Goal: Navigation & Orientation: Find specific page/section

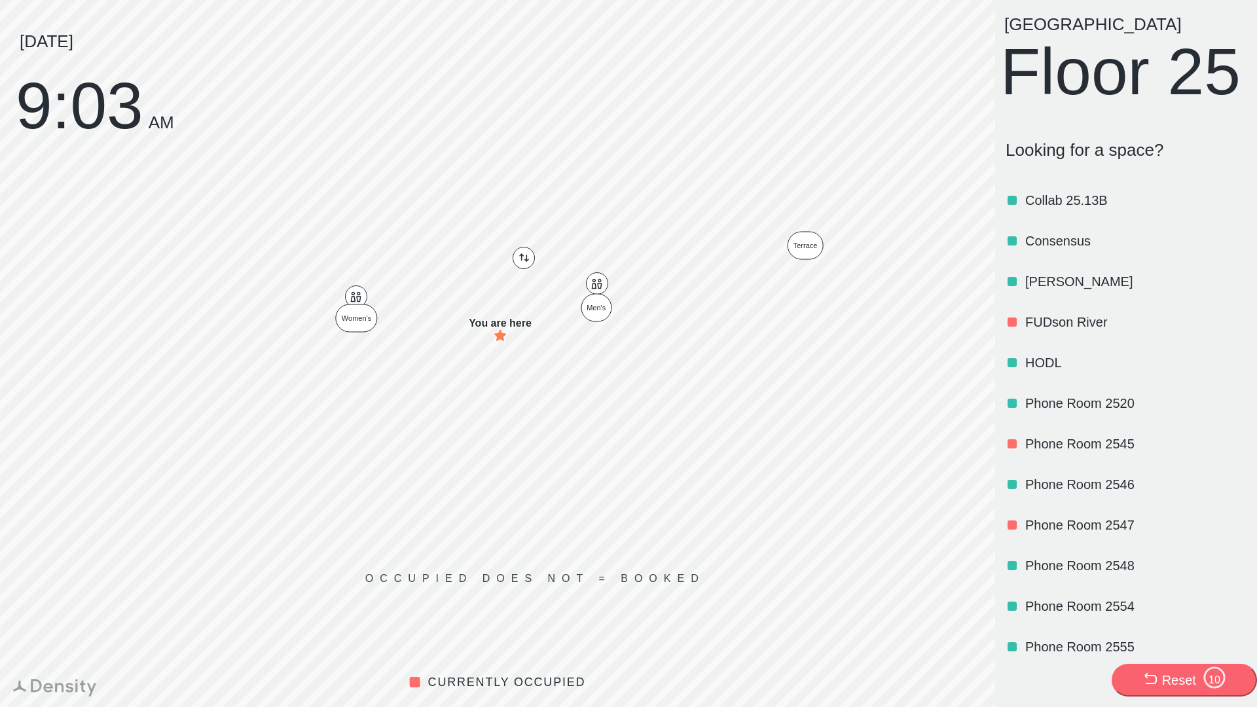
scroll to position [1016, 0]
click at [1071, 251] on p "Consensus" at bounding box center [1134, 242] width 219 height 18
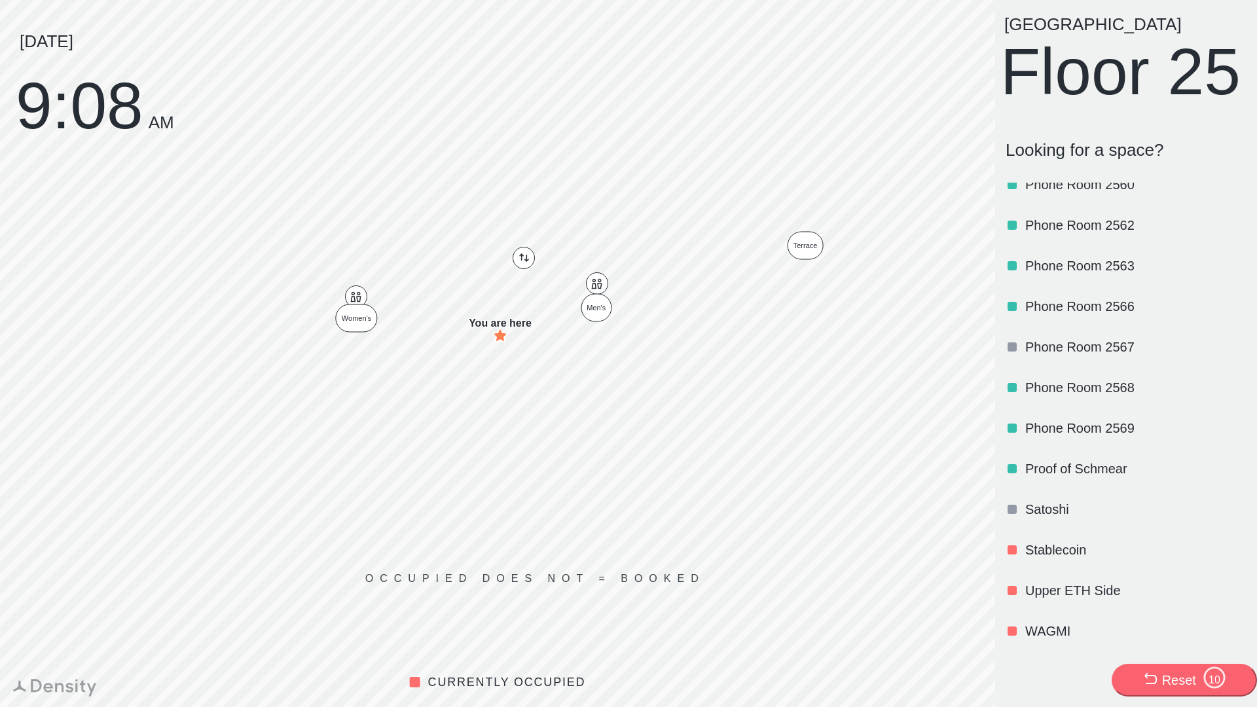
scroll to position [1576, 0]
click at [1023, 506] on div "Satoshi" at bounding box center [1123, 509] width 246 height 41
click at [1047, 503] on p "Satoshi" at bounding box center [1134, 509] width 219 height 18
click at [1045, 509] on p "Satoshi" at bounding box center [1134, 509] width 219 height 18
click at [1055, 631] on p "WAGMI" at bounding box center [1134, 631] width 219 height 18
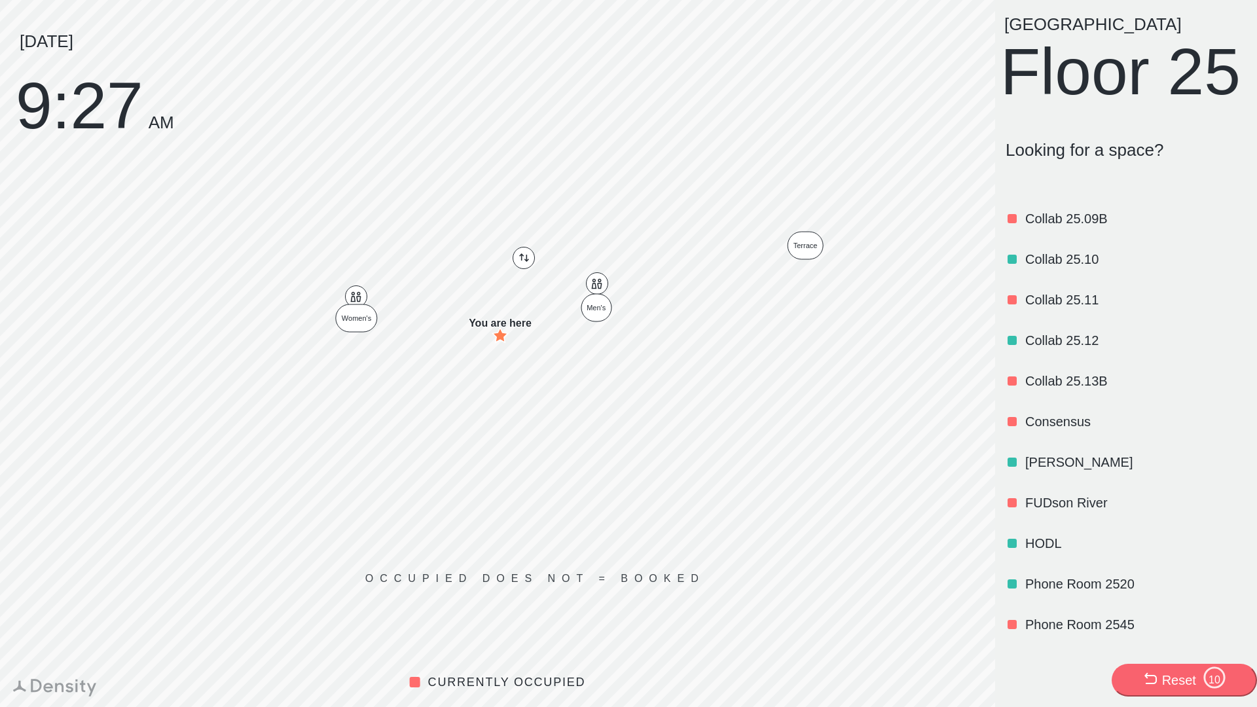
scroll to position [843, 0]
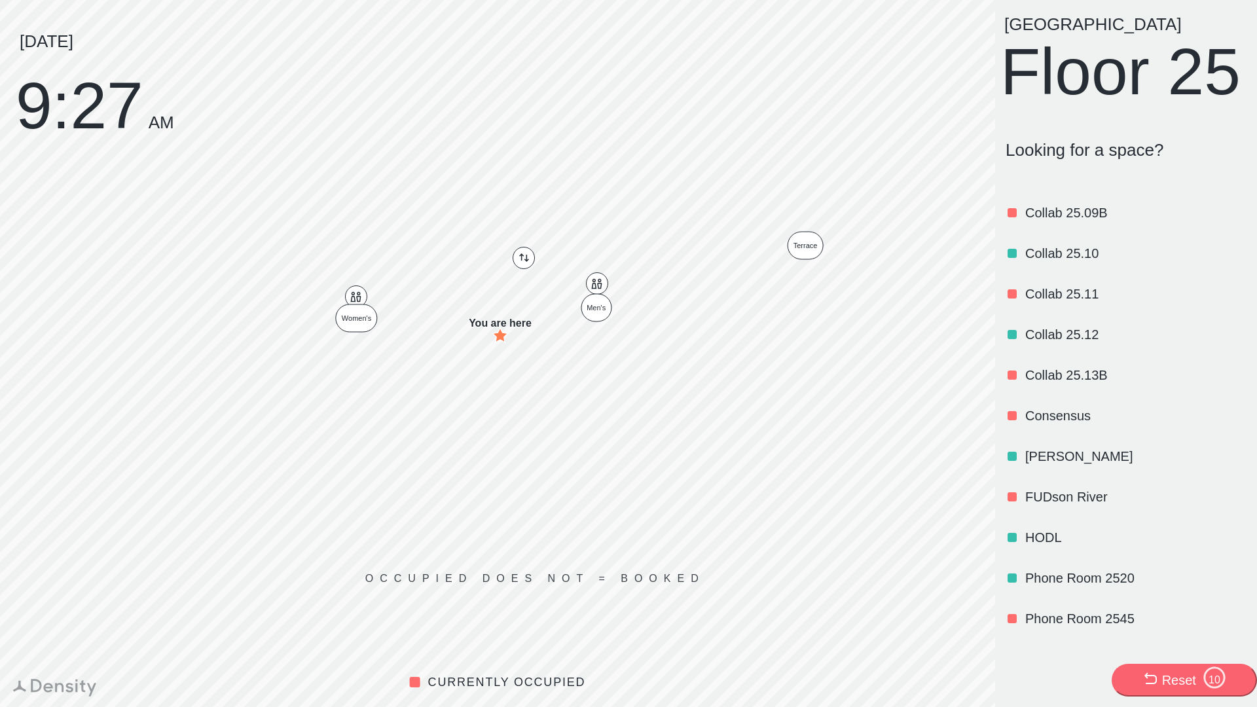
click at [1024, 436] on div "Consensus" at bounding box center [1123, 415] width 246 height 41
click at [1084, 342] on p "Collab 25.13B" at bounding box center [1134, 332] width 219 height 18
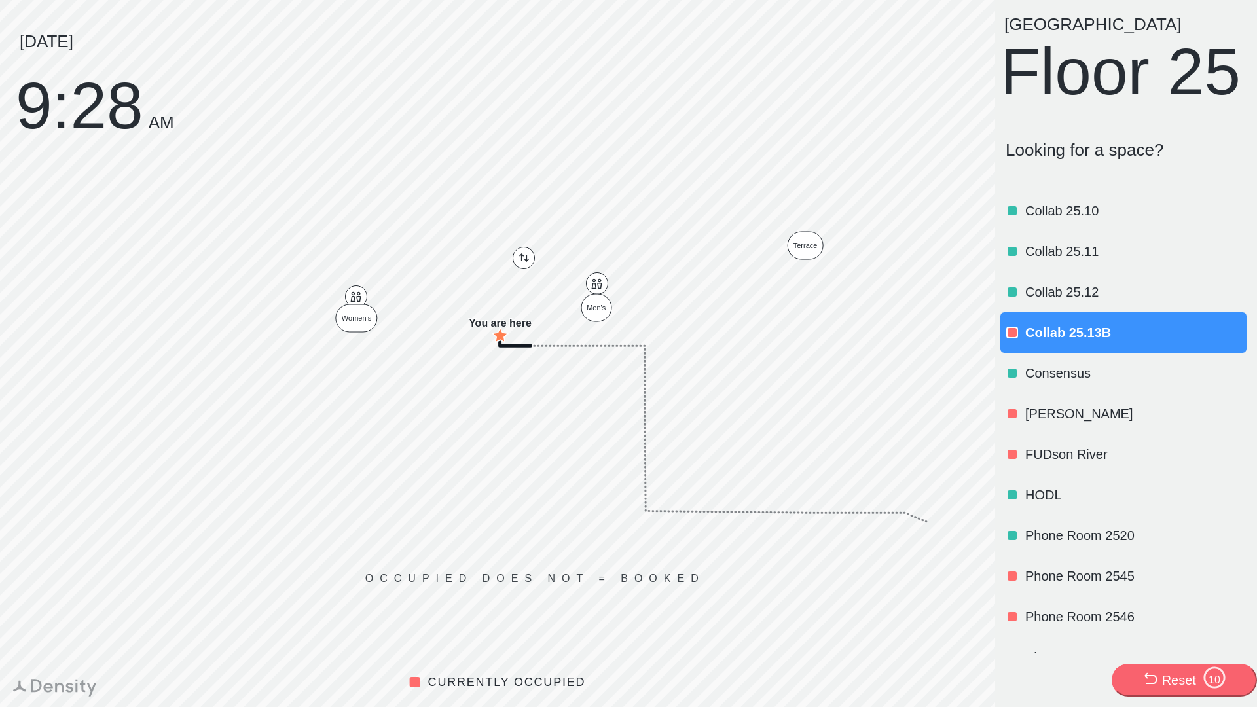
click at [1087, 382] on p "Consensus" at bounding box center [1134, 373] width 219 height 18
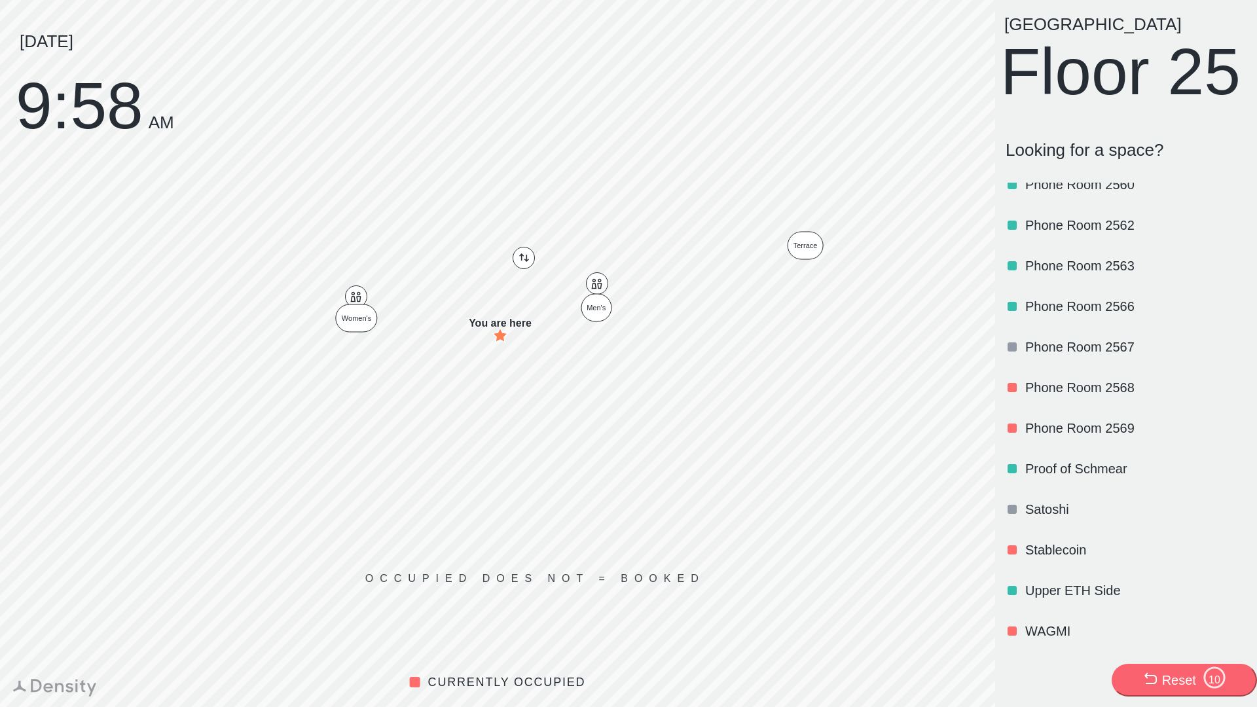
scroll to position [1576, 0]
click at [1110, 456] on div "Proof of Schmear" at bounding box center [1134, 468] width 219 height 45
click at [1096, 464] on p "Proof of Schmear" at bounding box center [1134, 469] width 219 height 18
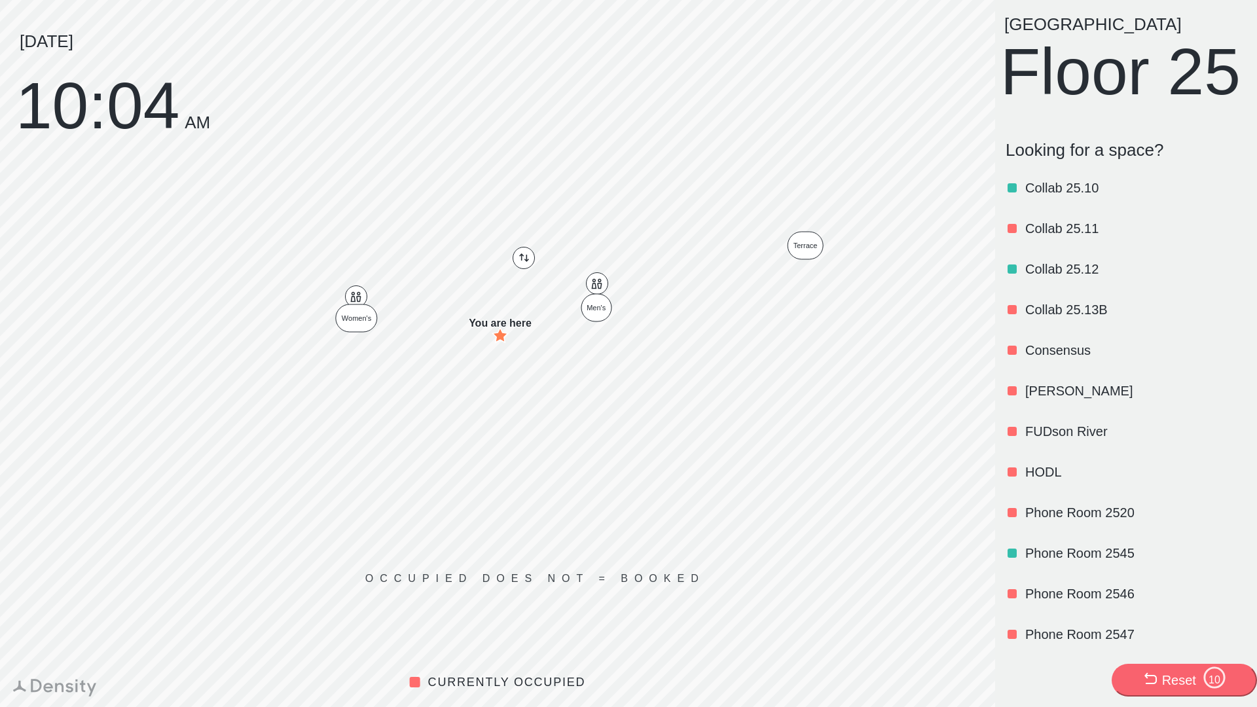
scroll to position [913, 0]
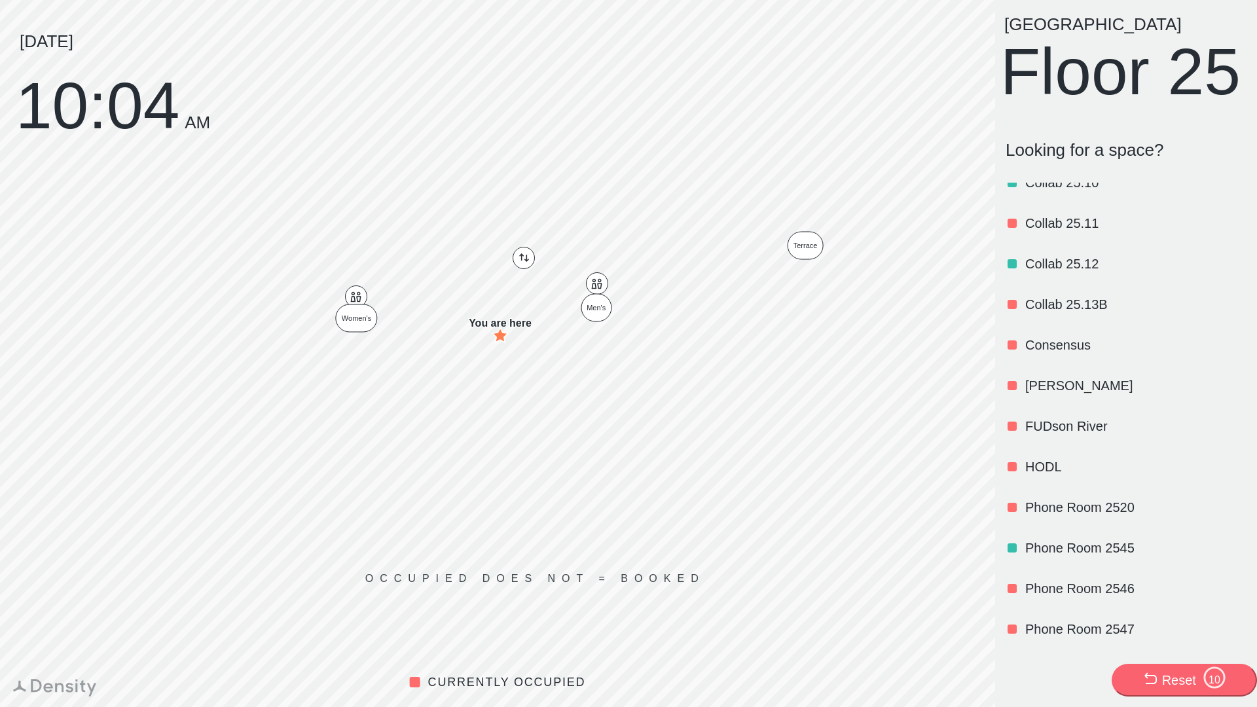
click at [1047, 476] on p "HODL" at bounding box center [1134, 467] width 219 height 18
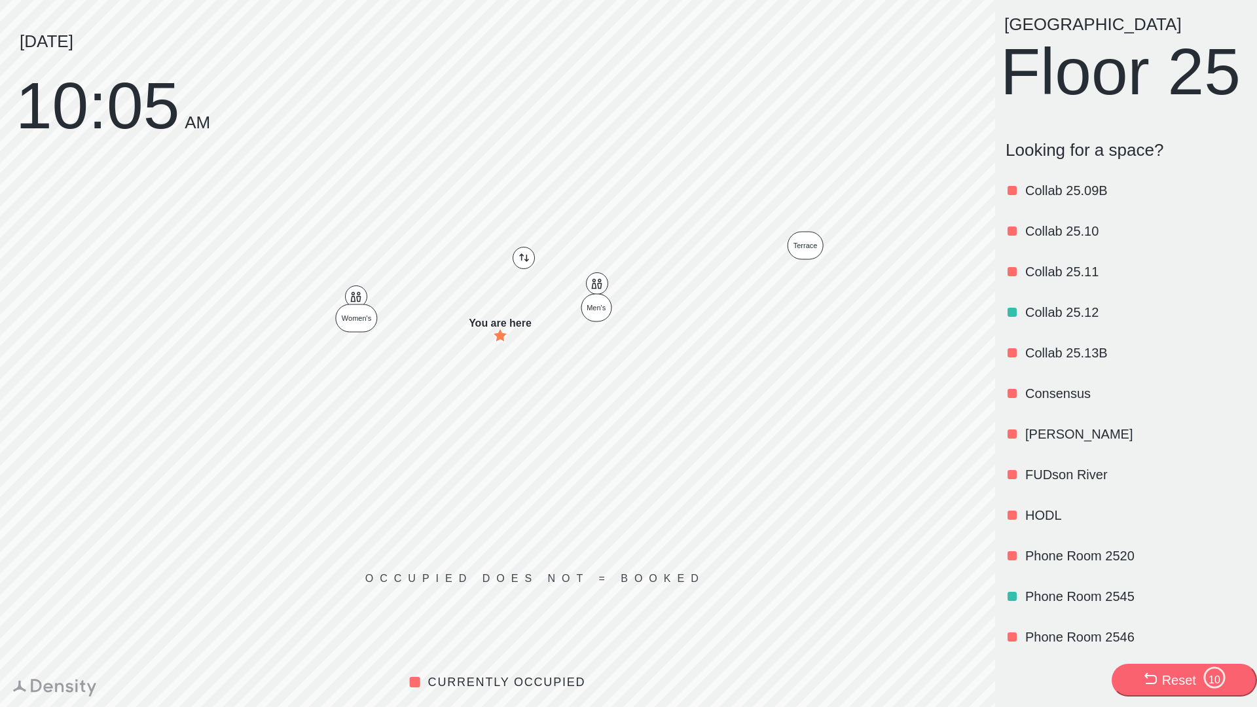
scroll to position [873, 0]
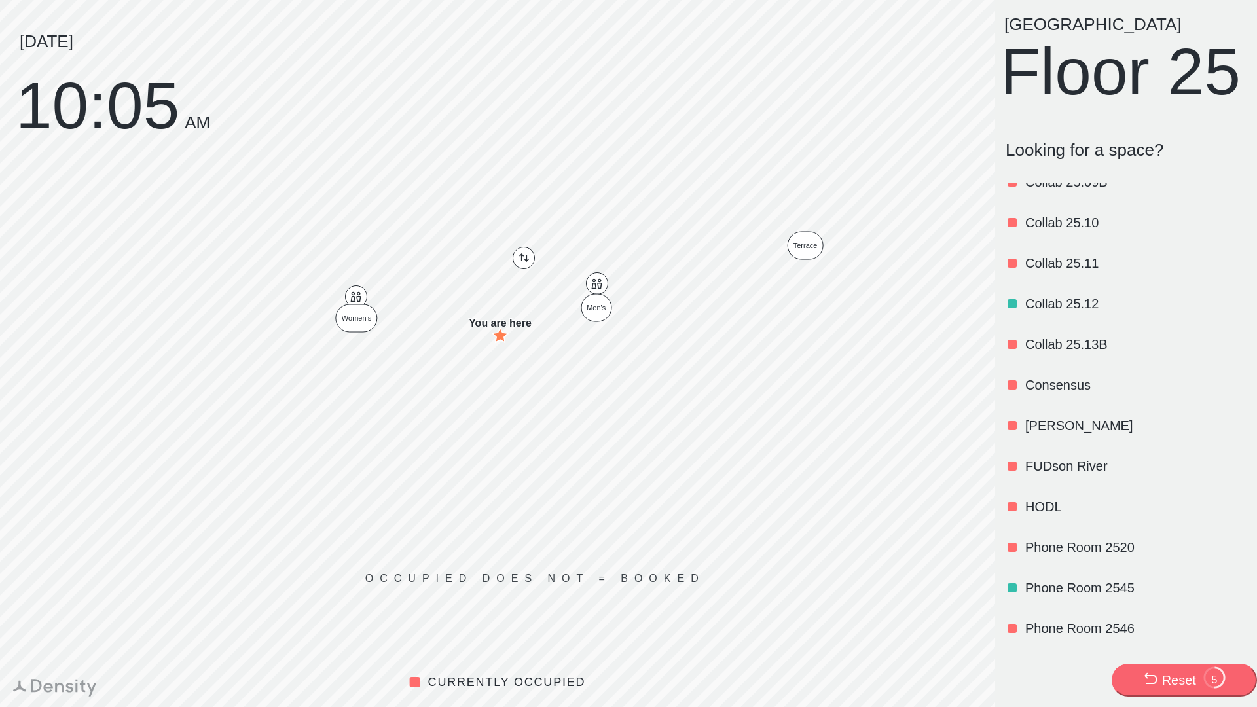
click at [1045, 435] on p "[PERSON_NAME]" at bounding box center [1134, 425] width 219 height 18
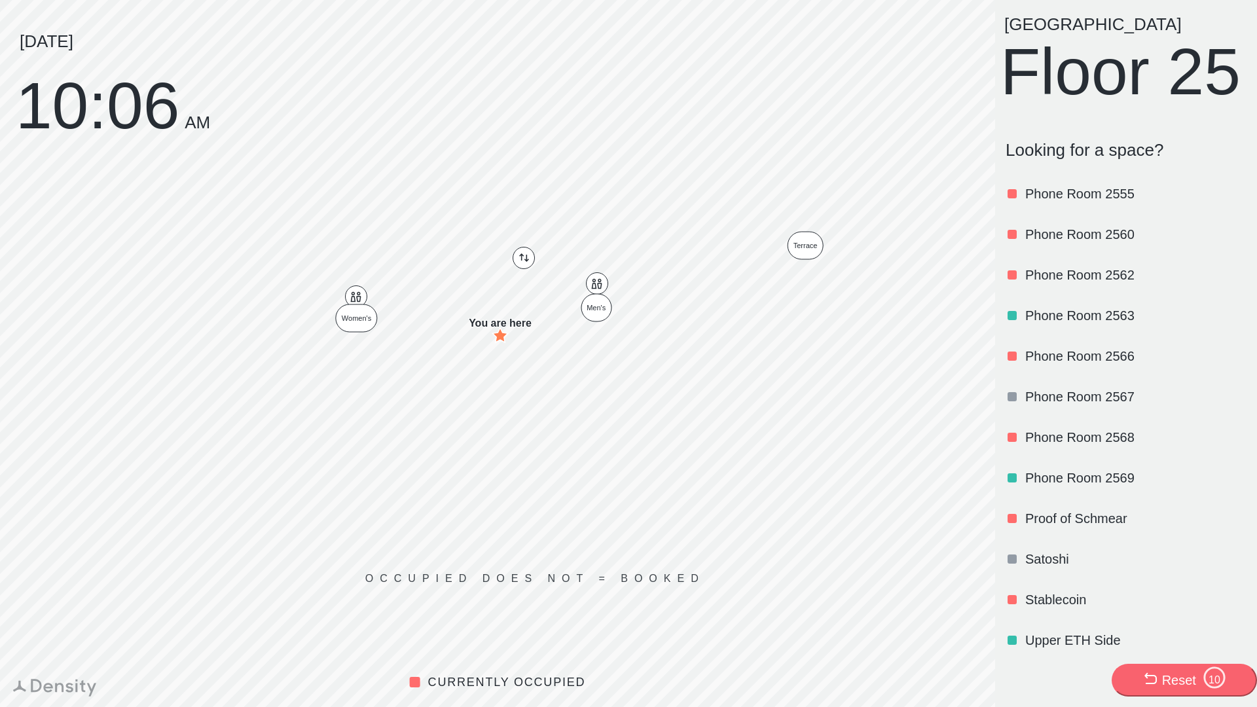
scroll to position [1576, 0]
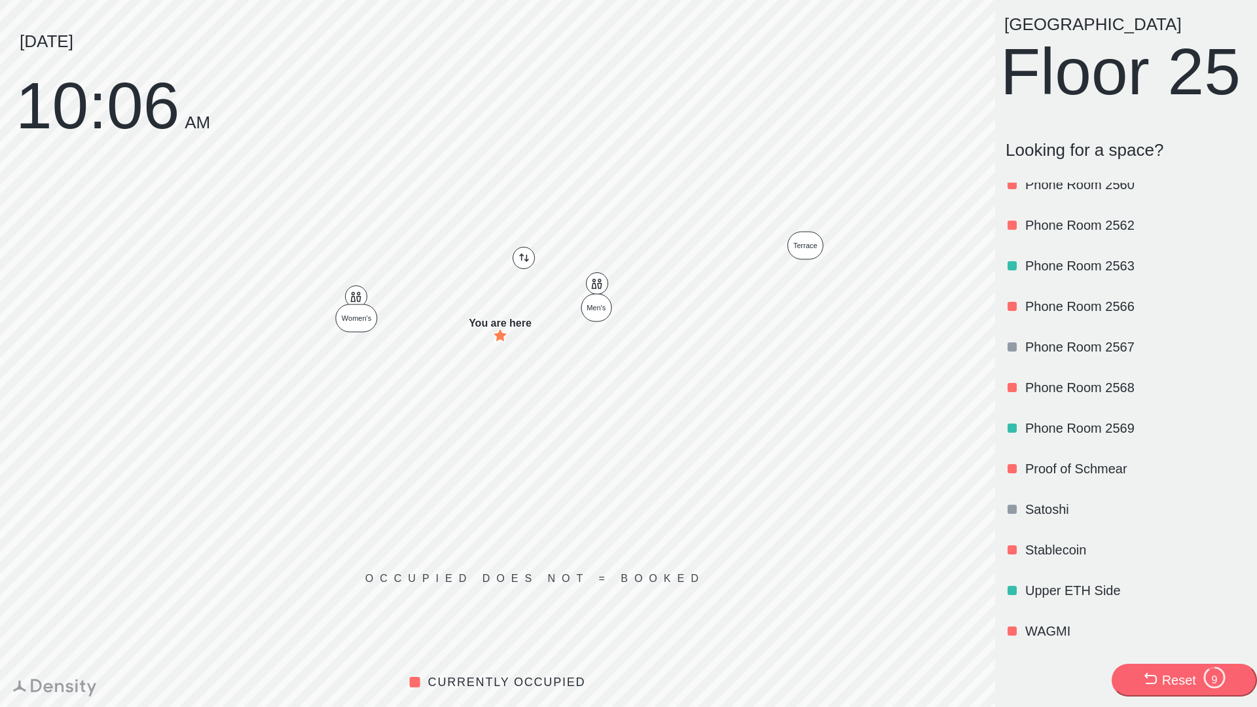
click at [1049, 549] on p "Stablecoin" at bounding box center [1134, 550] width 219 height 18
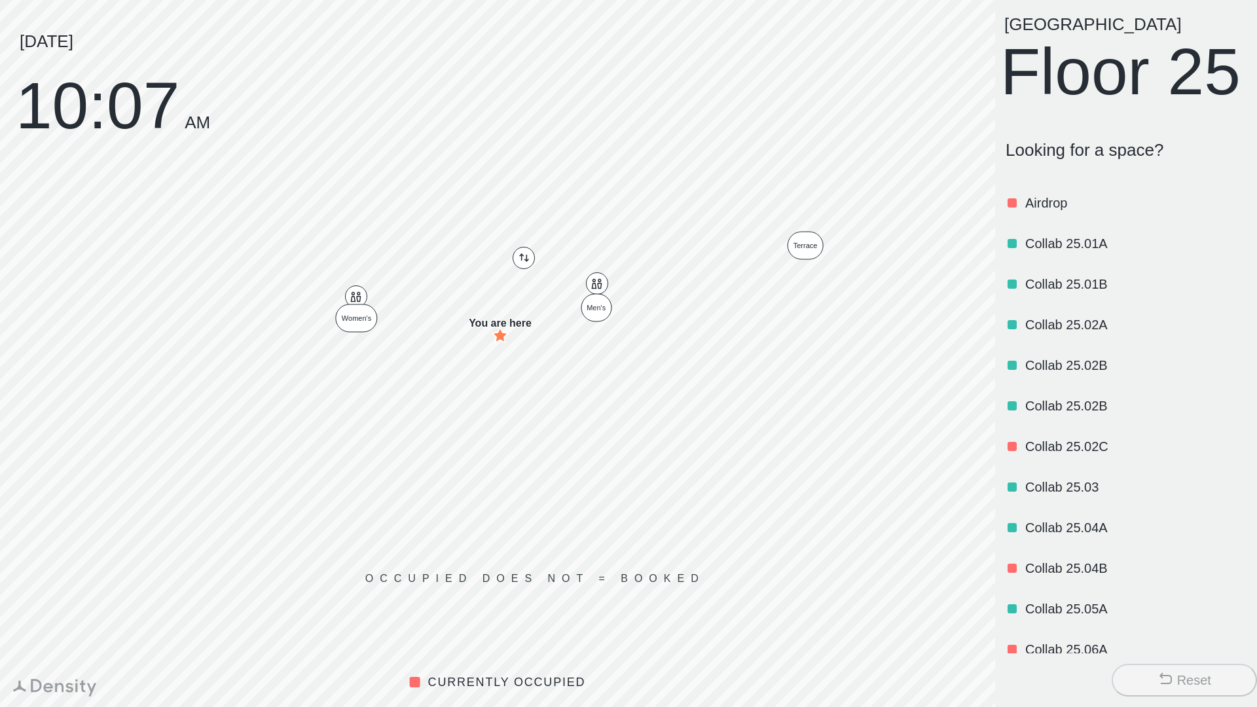
click at [1067, 266] on div "Collab 25.01A" at bounding box center [1134, 243] width 219 height 45
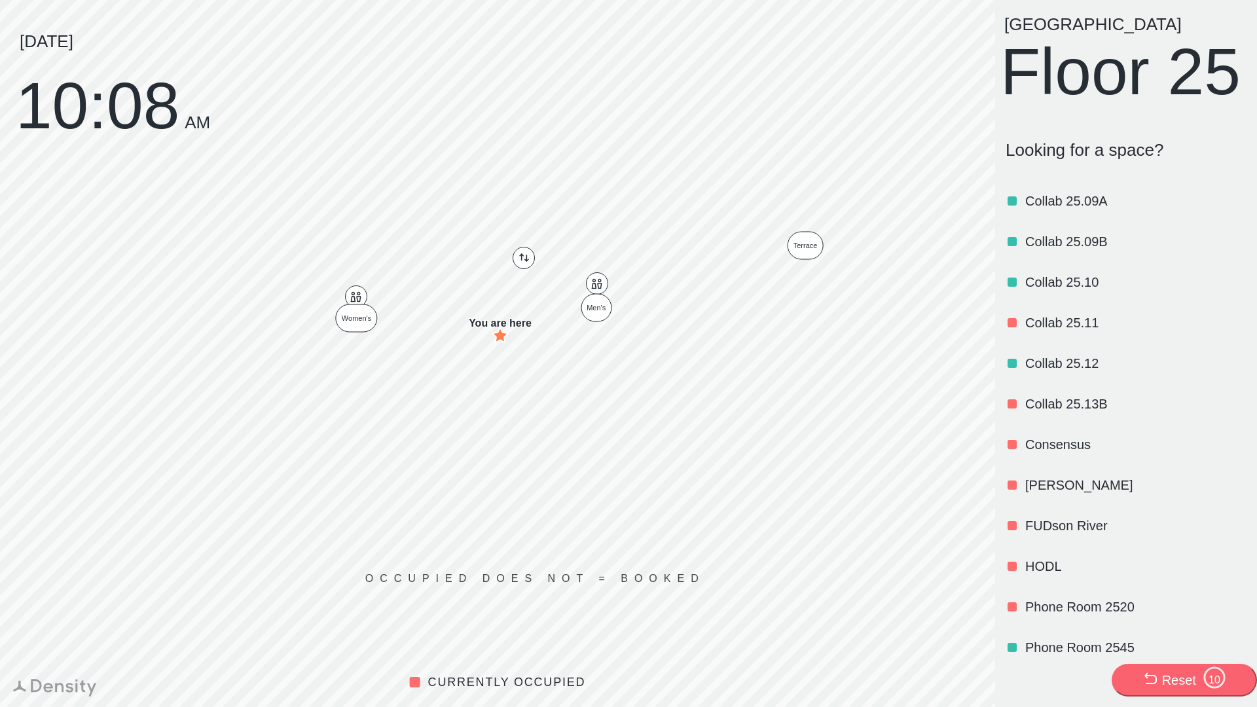
scroll to position [813, 0]
click at [1030, 264] on div "Collab 25.09B" at bounding box center [1134, 242] width 219 height 45
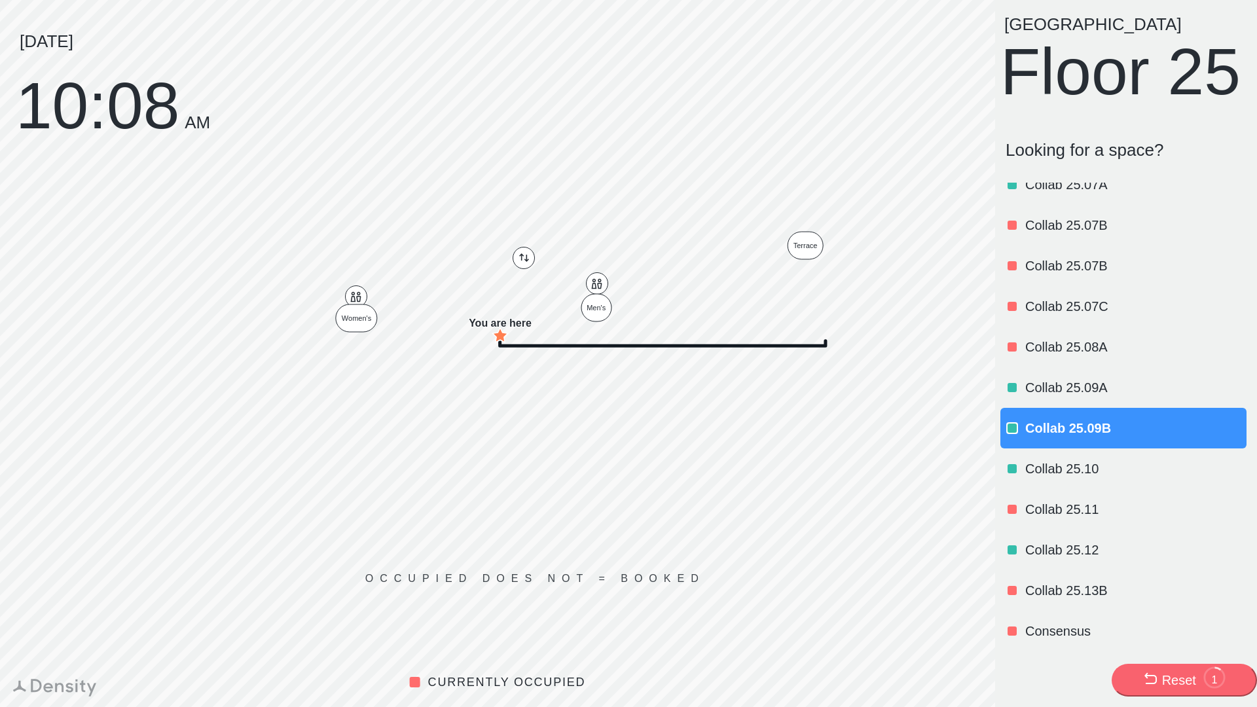
scroll to position [0, 0]
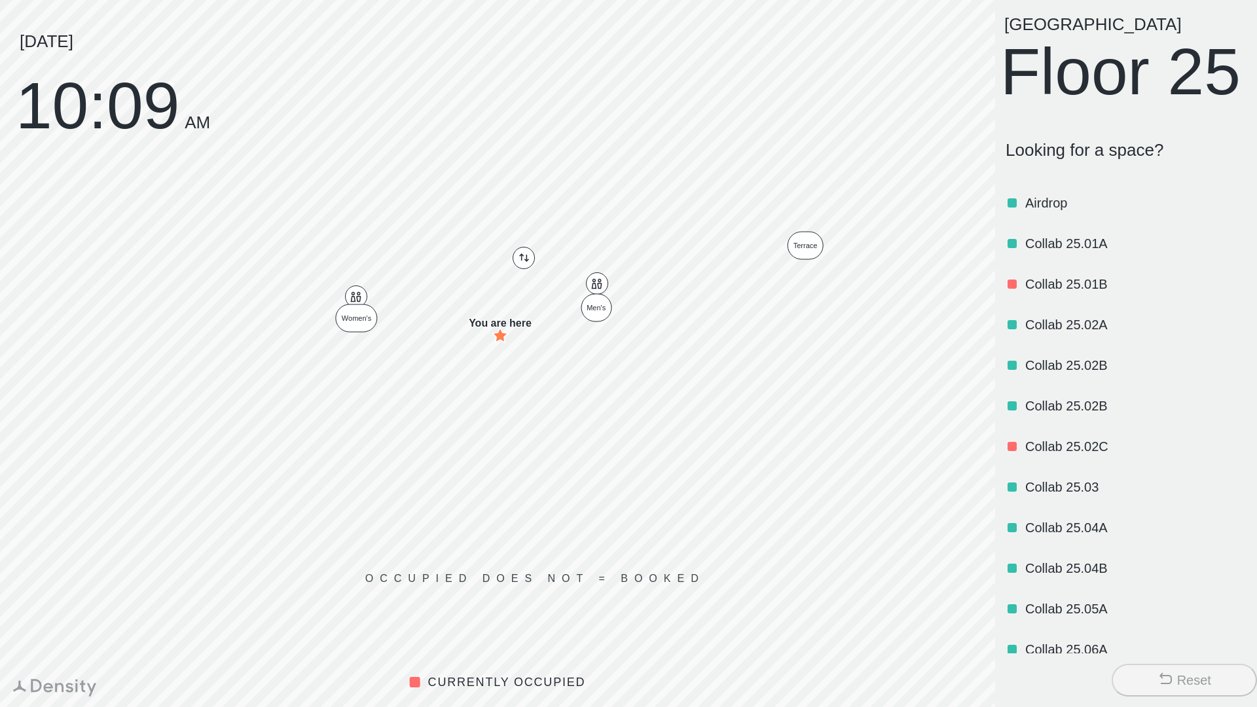
click at [1064, 253] on p "Collab 25.01A" at bounding box center [1134, 243] width 219 height 18
click at [1076, 253] on p "Collab 25.01A" at bounding box center [1134, 243] width 219 height 18
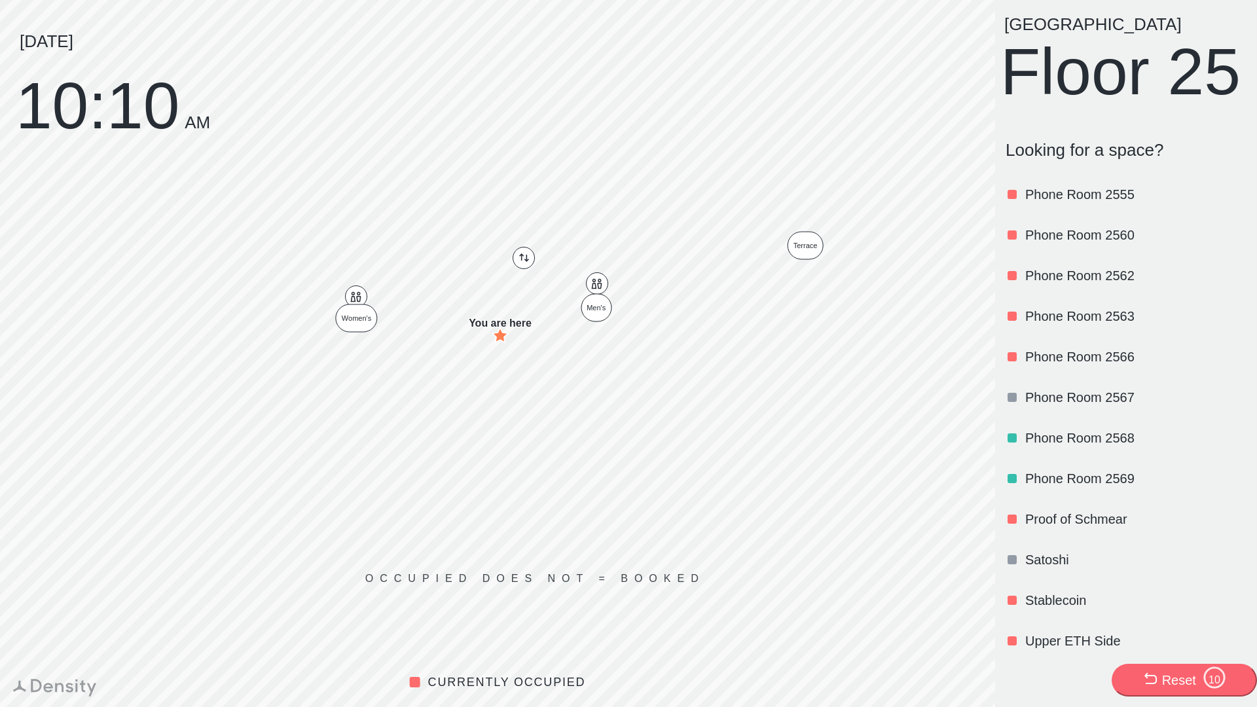
scroll to position [1576, 0]
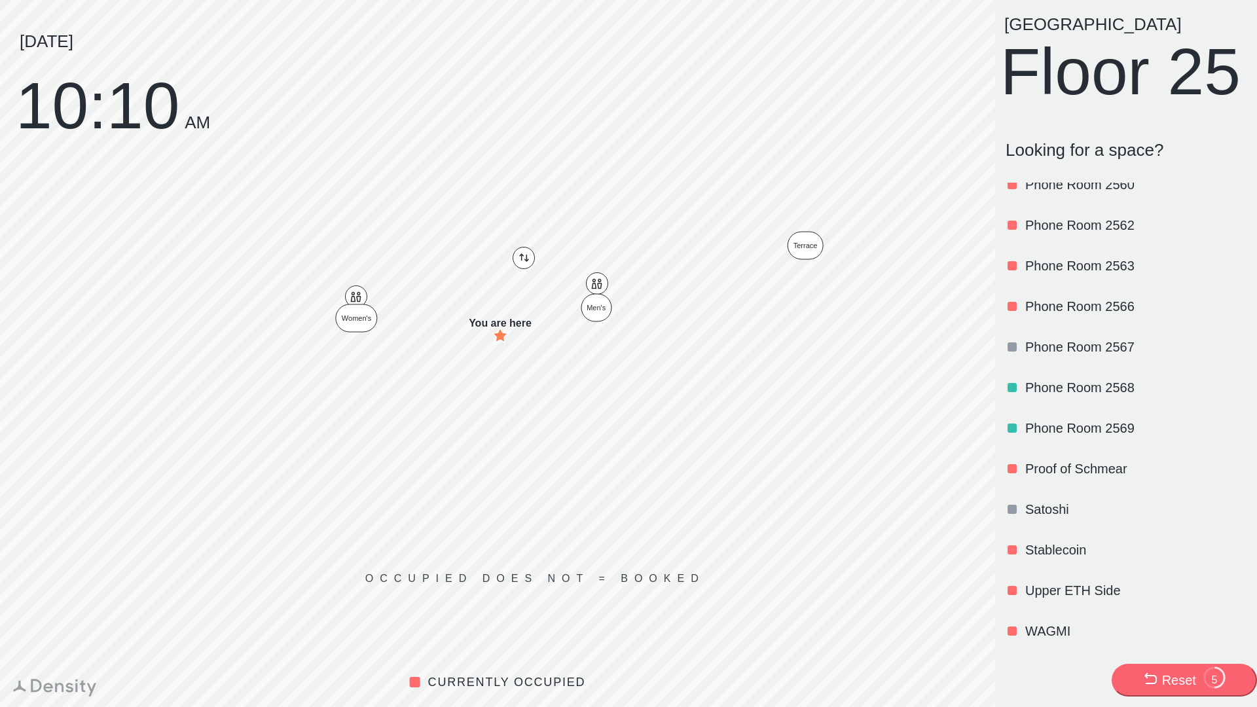
click at [1015, 589] on div at bounding box center [1012, 590] width 9 height 9
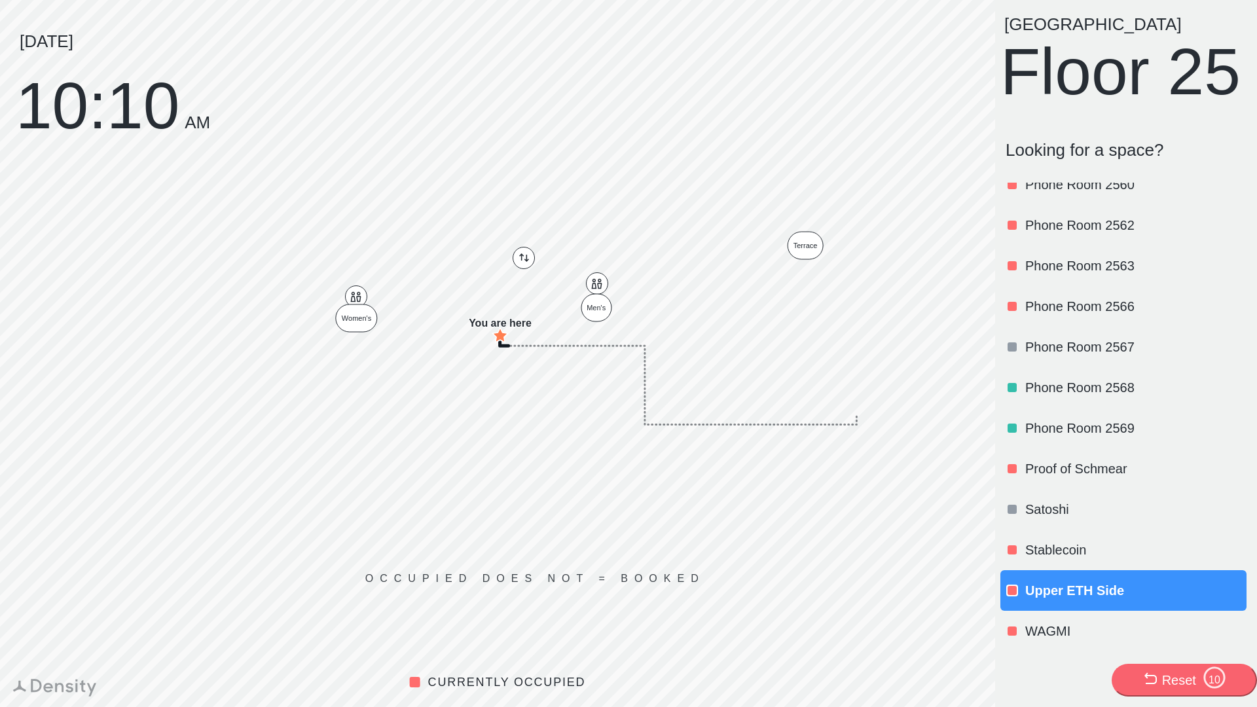
click at [1045, 585] on p "Upper ETH Side" at bounding box center [1134, 590] width 219 height 18
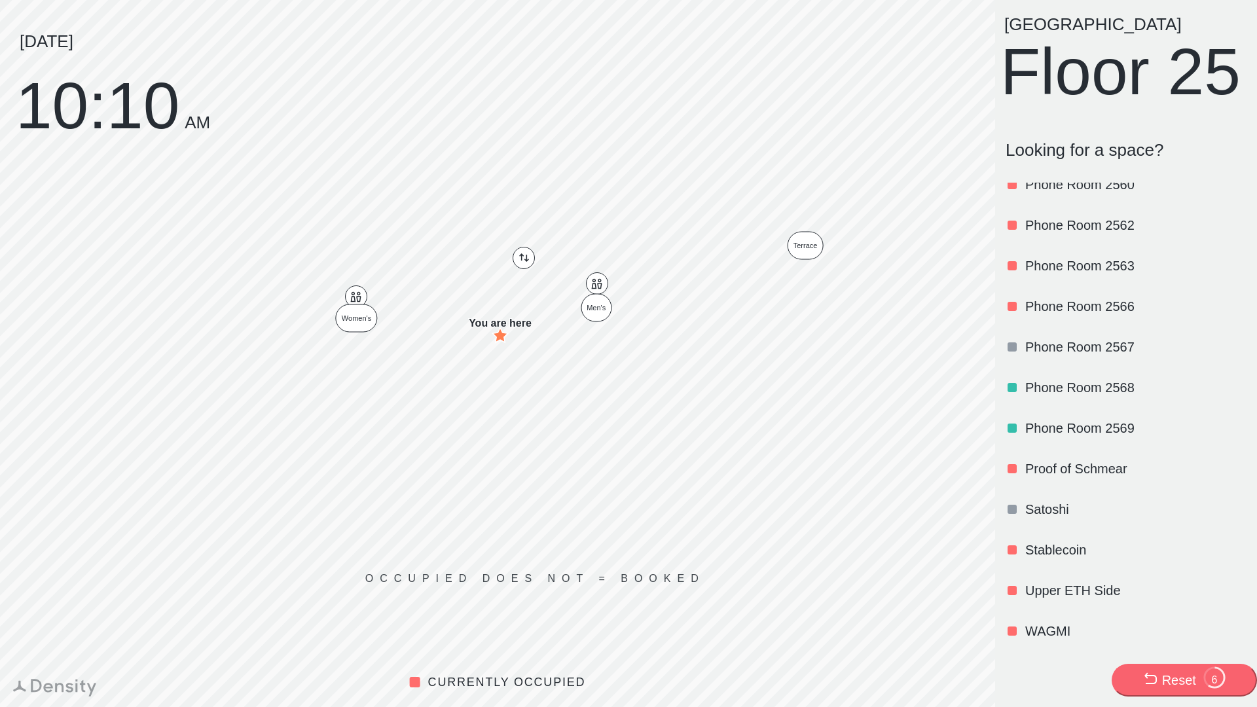
click at [1054, 583] on p "Upper ETH Side" at bounding box center [1134, 590] width 219 height 18
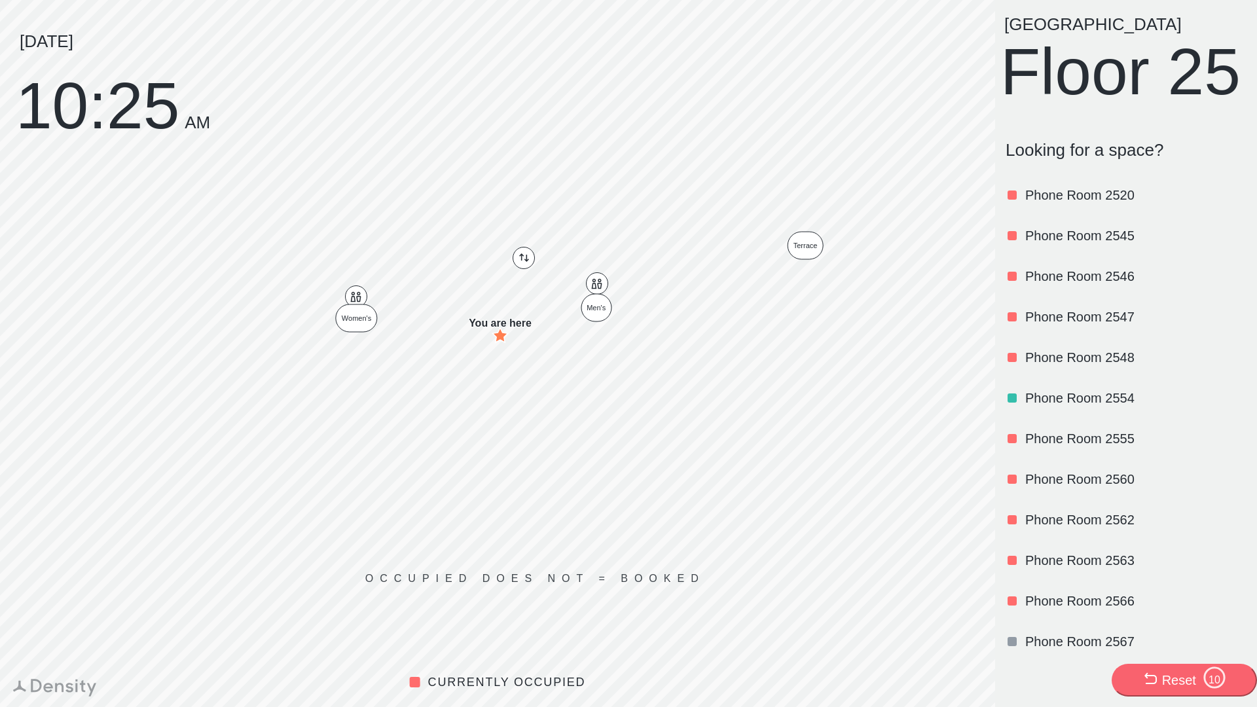
scroll to position [1226, 0]
click at [1084, 407] on p "Phone Room 2554" at bounding box center [1134, 397] width 219 height 18
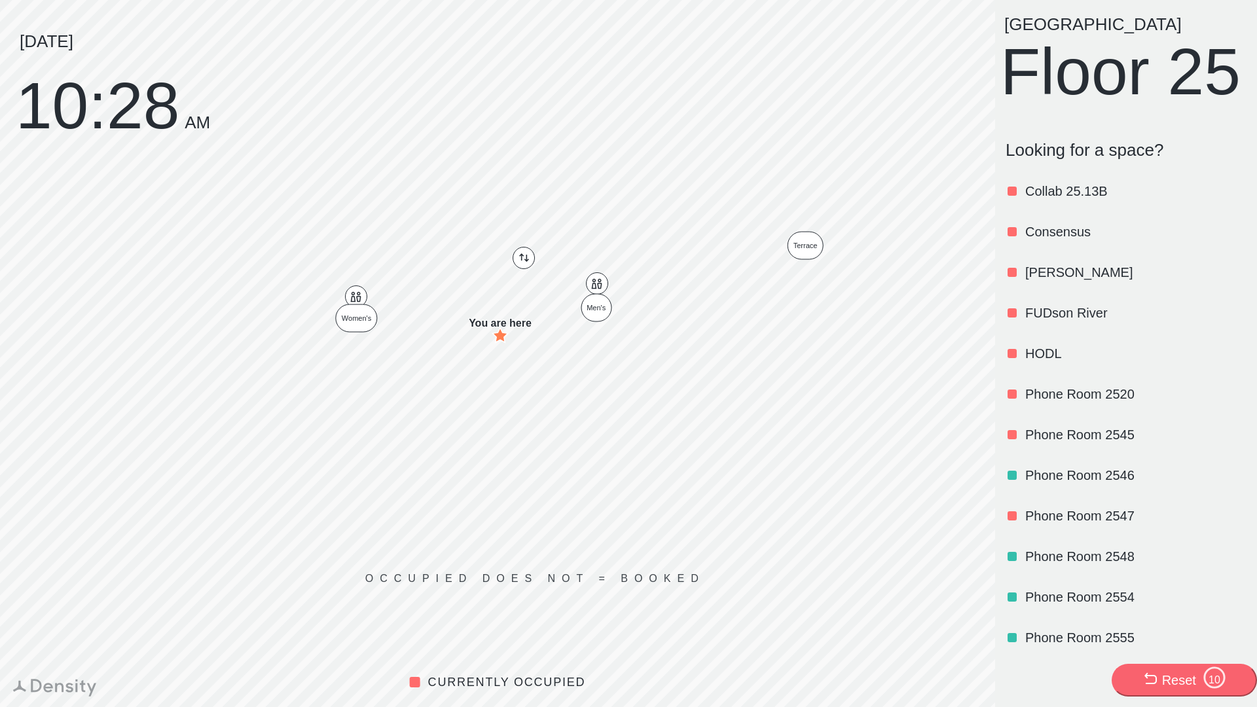
scroll to position [1034, 0]
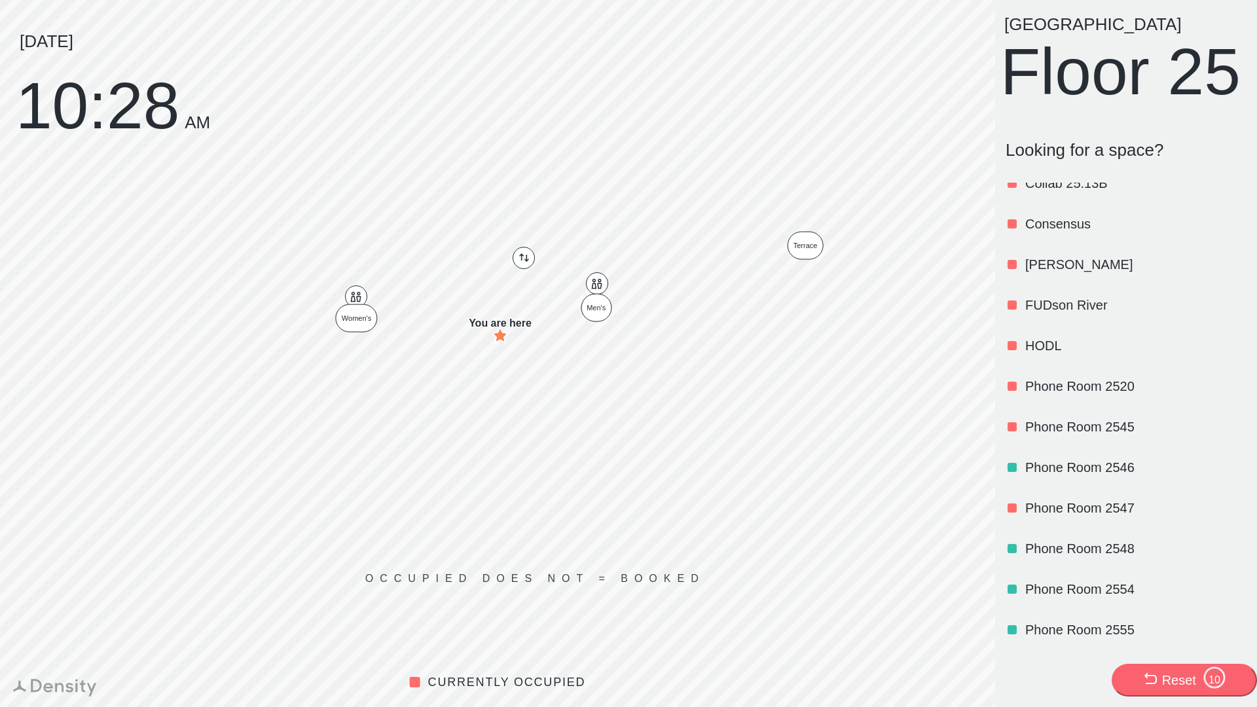
click at [1070, 233] on p "Consensus" at bounding box center [1134, 224] width 219 height 18
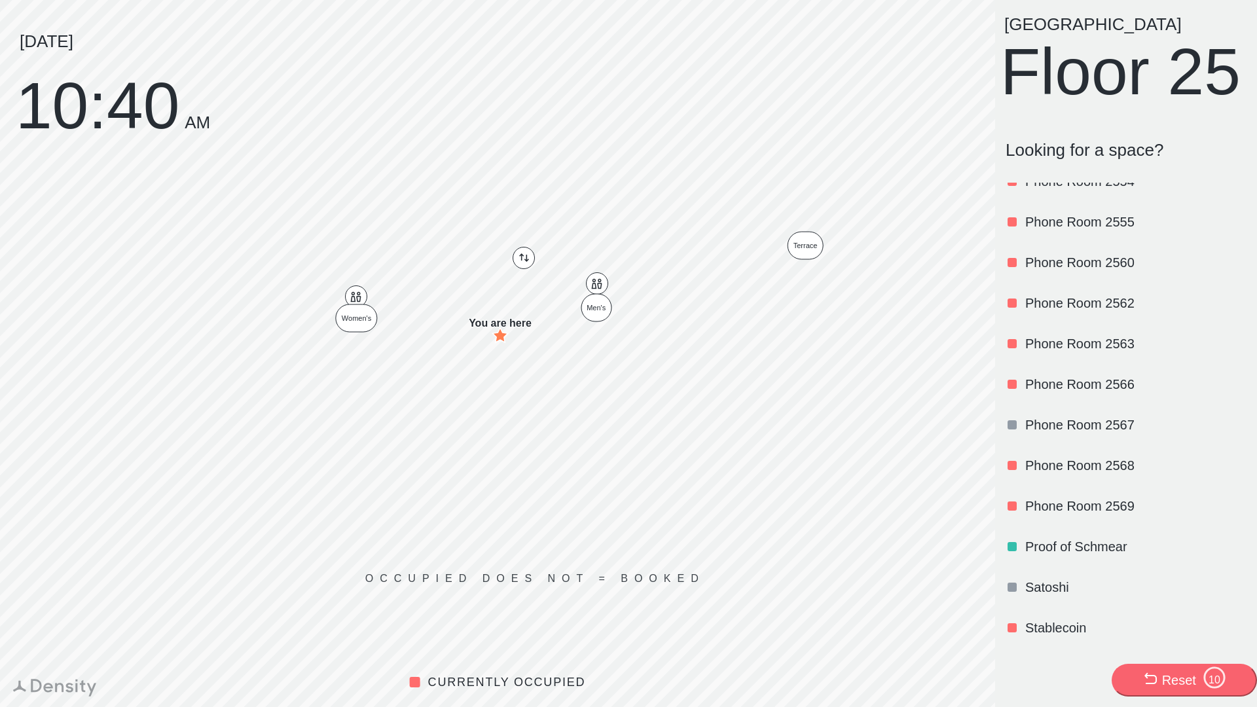
scroll to position [1576, 0]
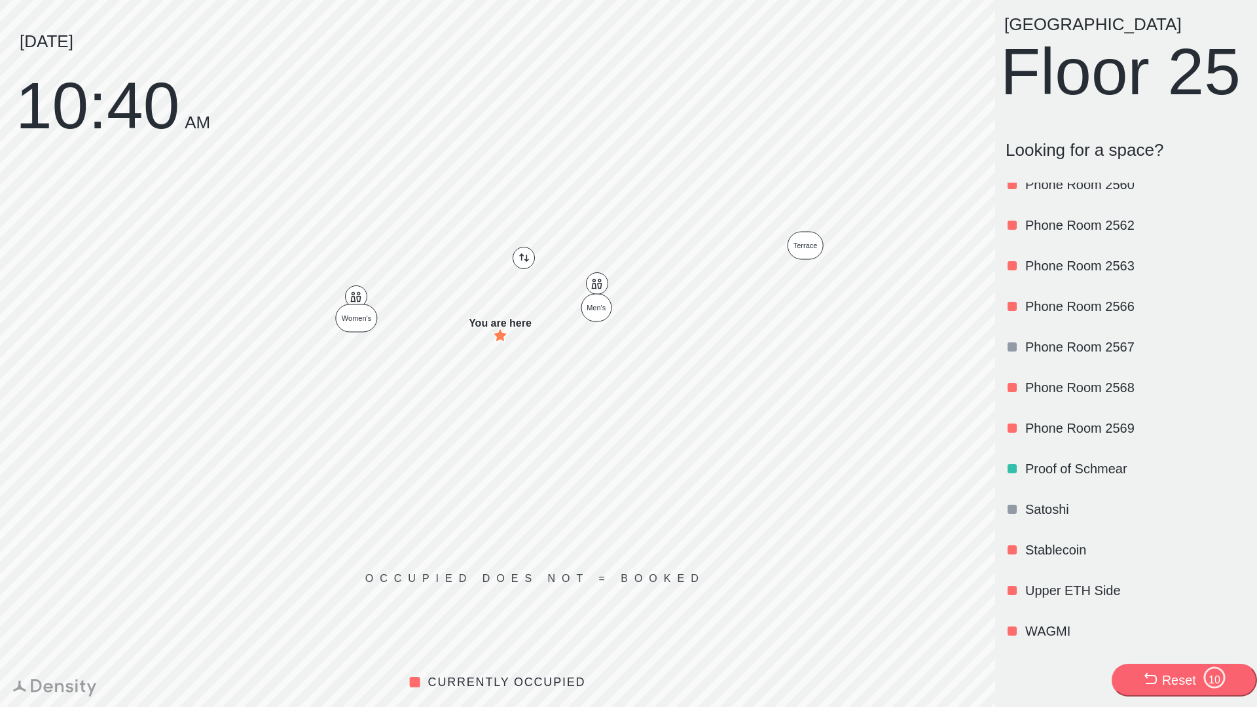
click at [1061, 585] on p "Upper ETH Side" at bounding box center [1134, 590] width 219 height 18
click at [1055, 584] on p "Upper ETH Side" at bounding box center [1134, 590] width 219 height 18
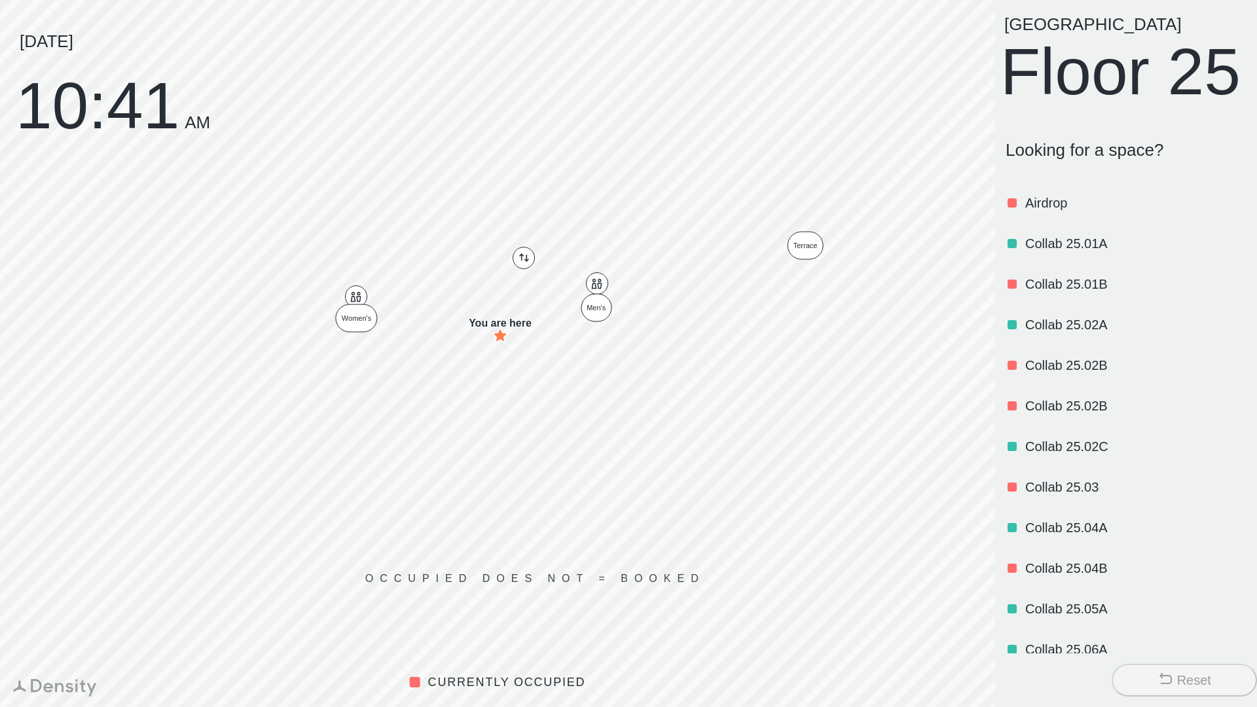
click at [226, 12] on div "[DATE] 10:41 AM" at bounding box center [113, 74] width 226 height 149
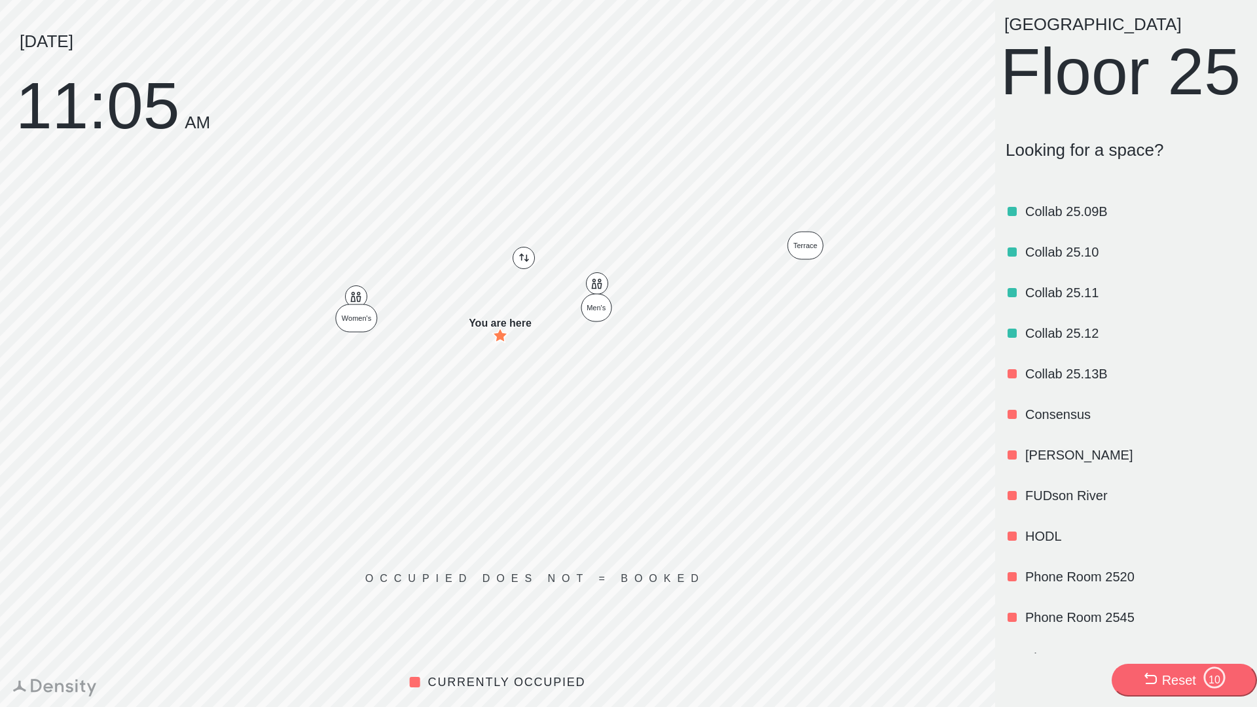
scroll to position [867, 0]
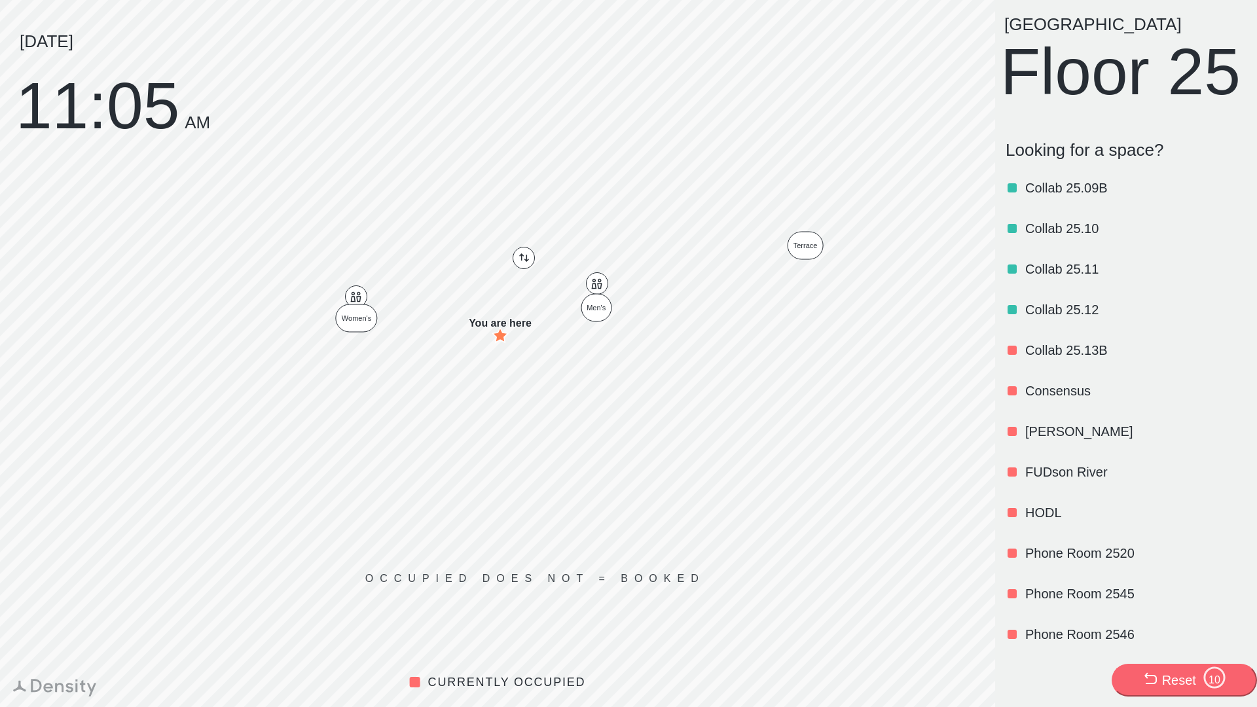
click at [1058, 400] on p "Consensus" at bounding box center [1134, 391] width 219 height 18
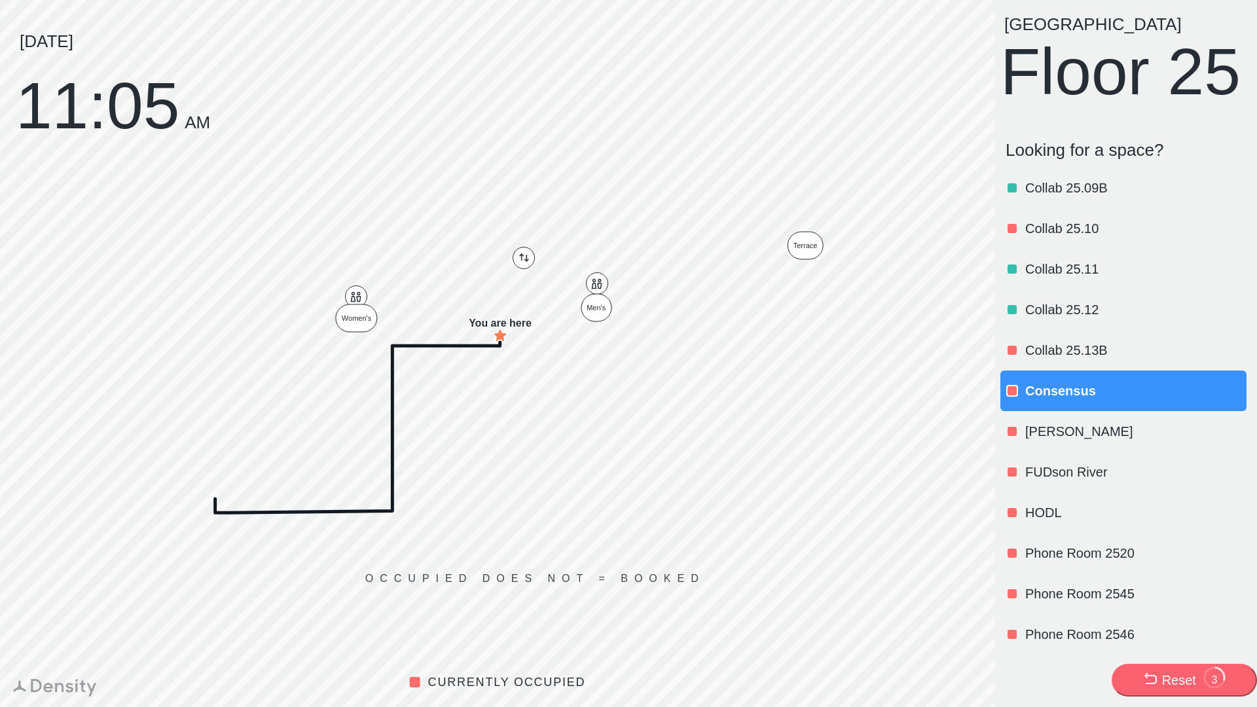
scroll to position [802, 0]
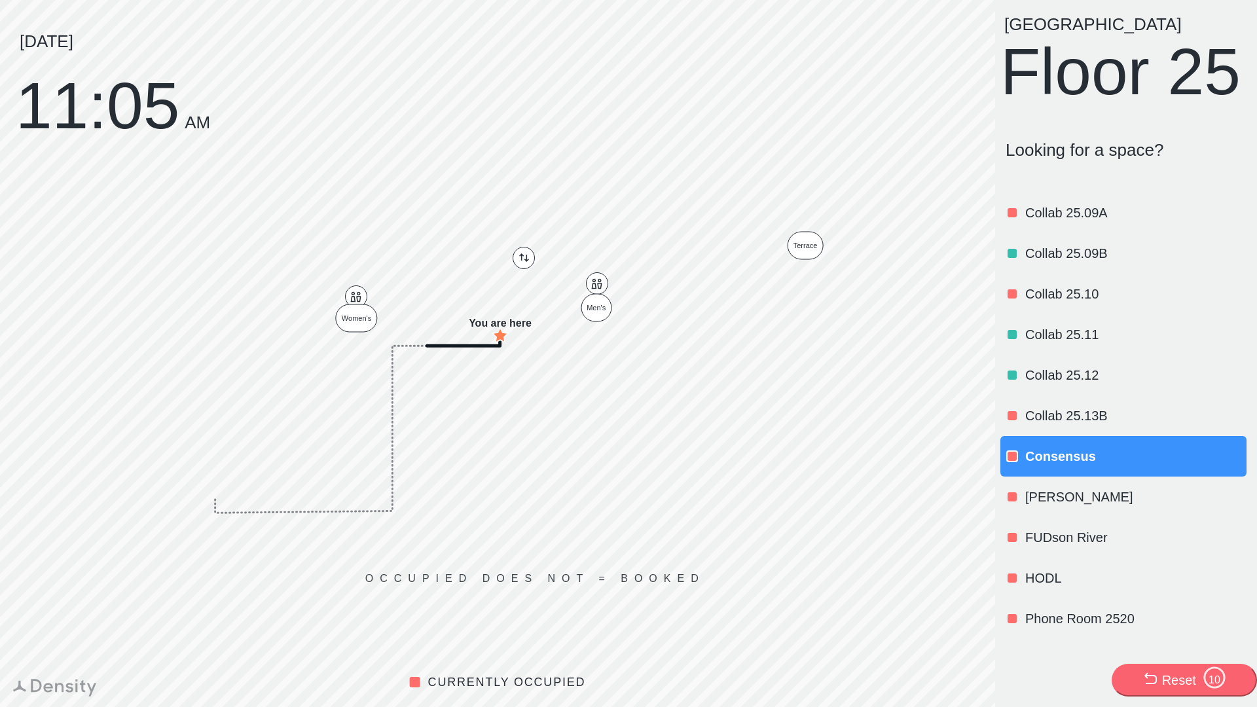
click at [1151, 685] on icon at bounding box center [1150, 679] width 16 height 16
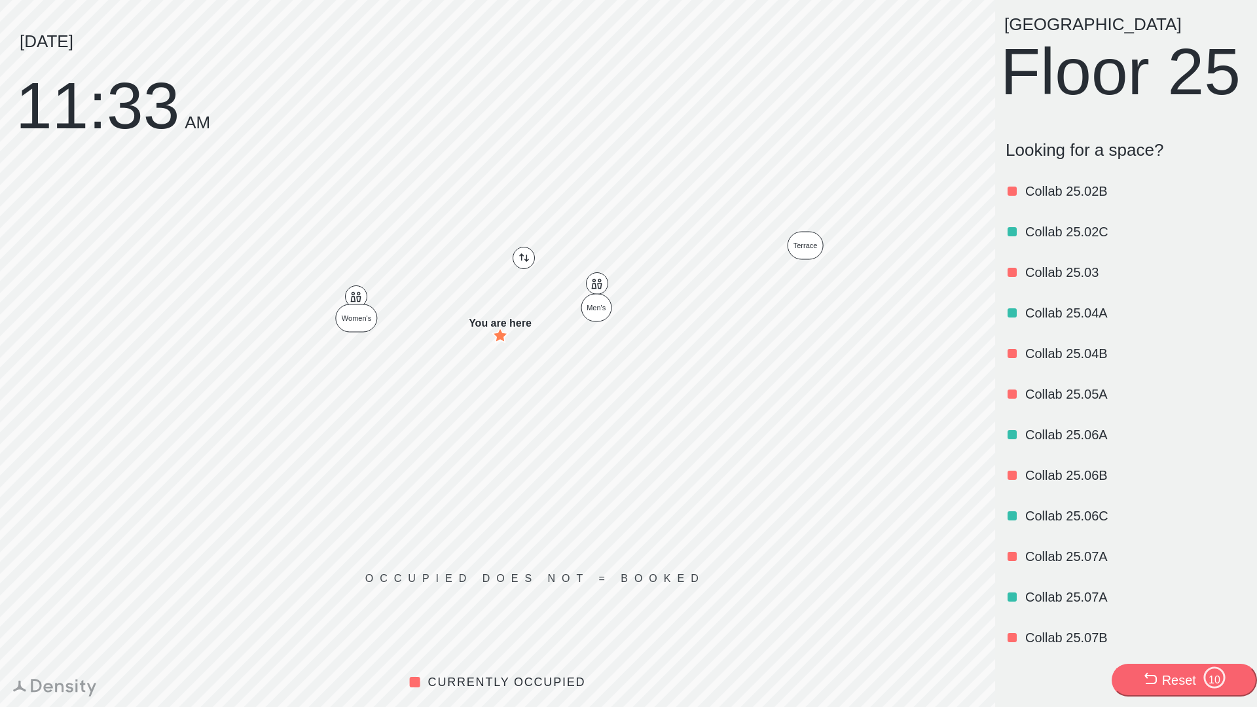
scroll to position [255, 0]
click at [1168, 678] on div "Reset" at bounding box center [1179, 680] width 34 height 18
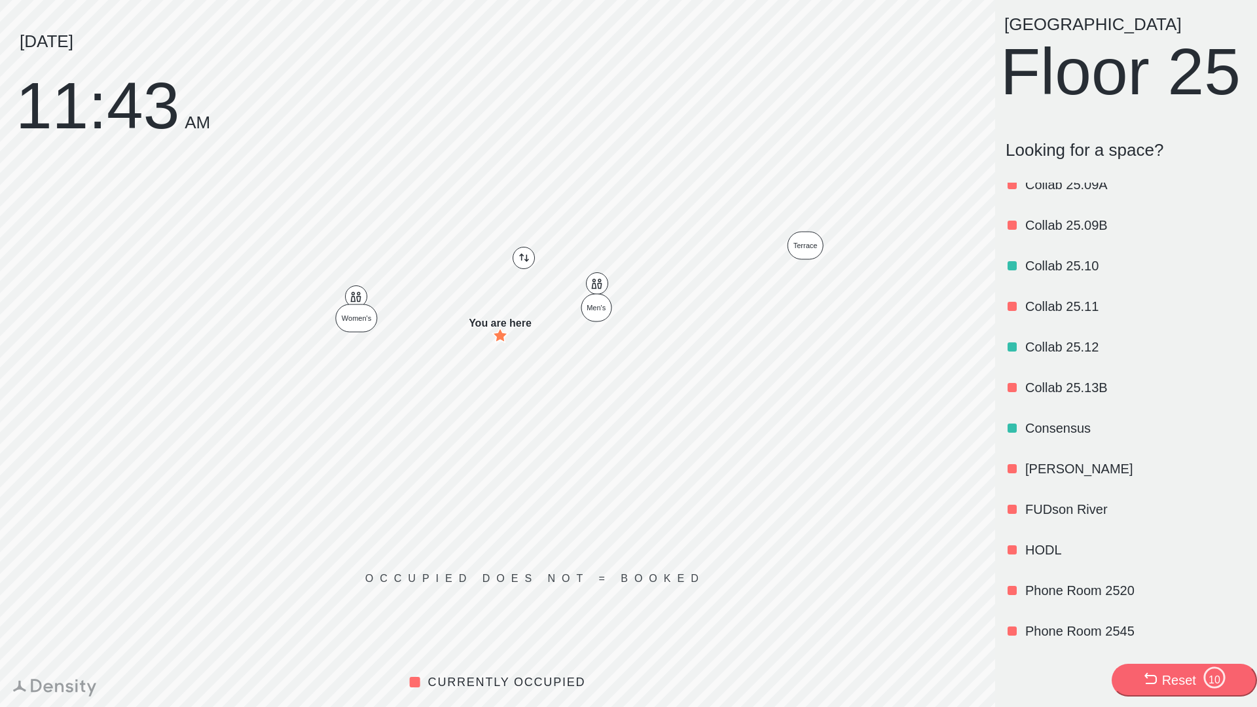
click at [1048, 437] on p "Consensus" at bounding box center [1134, 428] width 219 height 18
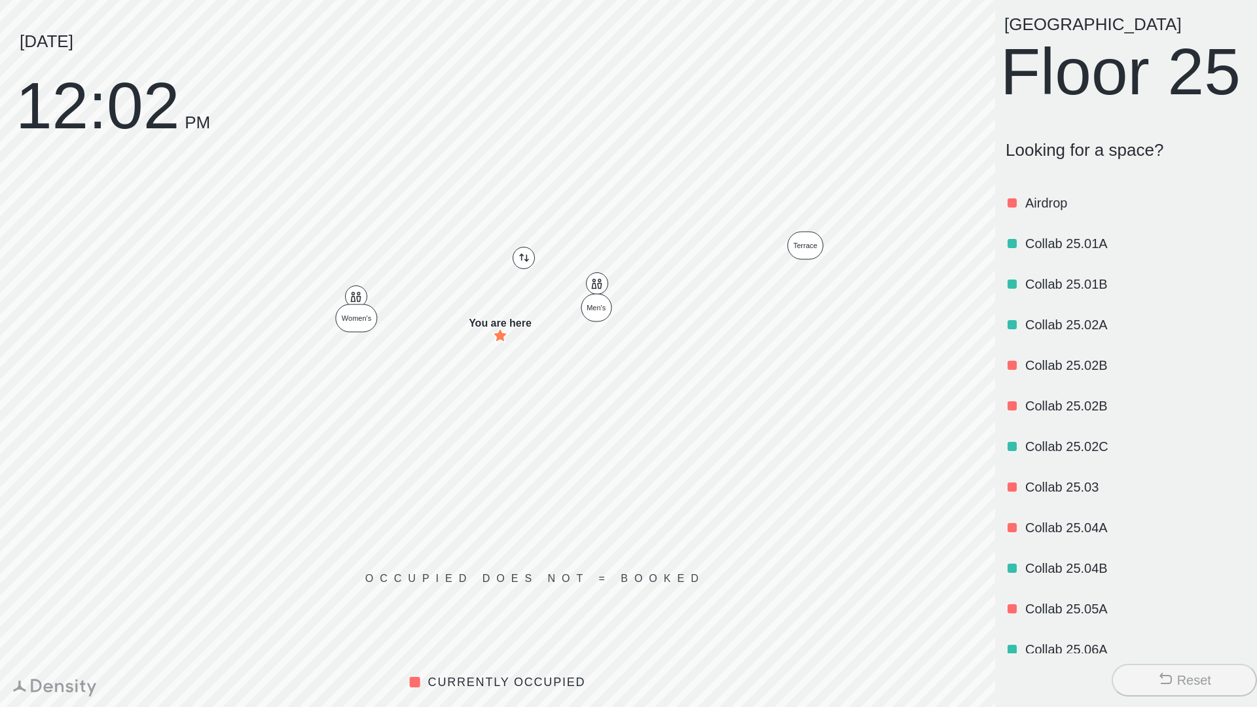
click at [1044, 212] on p "Airdrop" at bounding box center [1134, 203] width 219 height 18
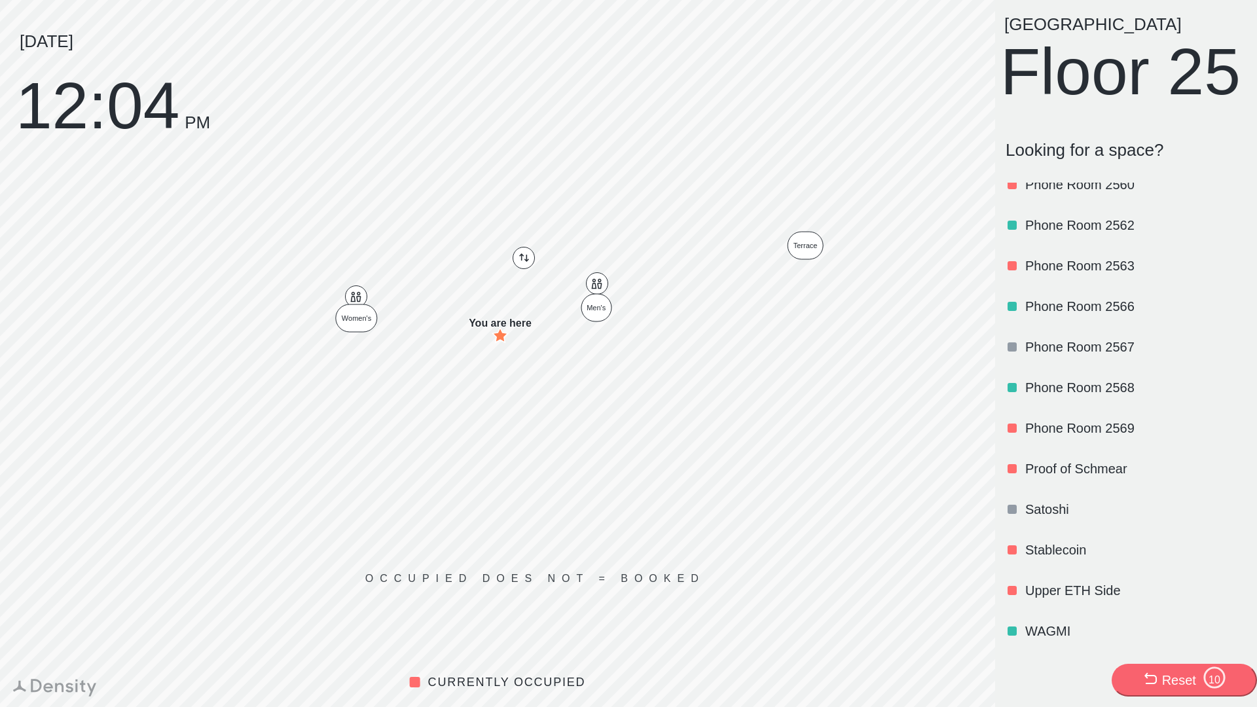
scroll to position [1576, 0]
click at [1084, 594] on p "Upper ETH Side" at bounding box center [1134, 590] width 219 height 18
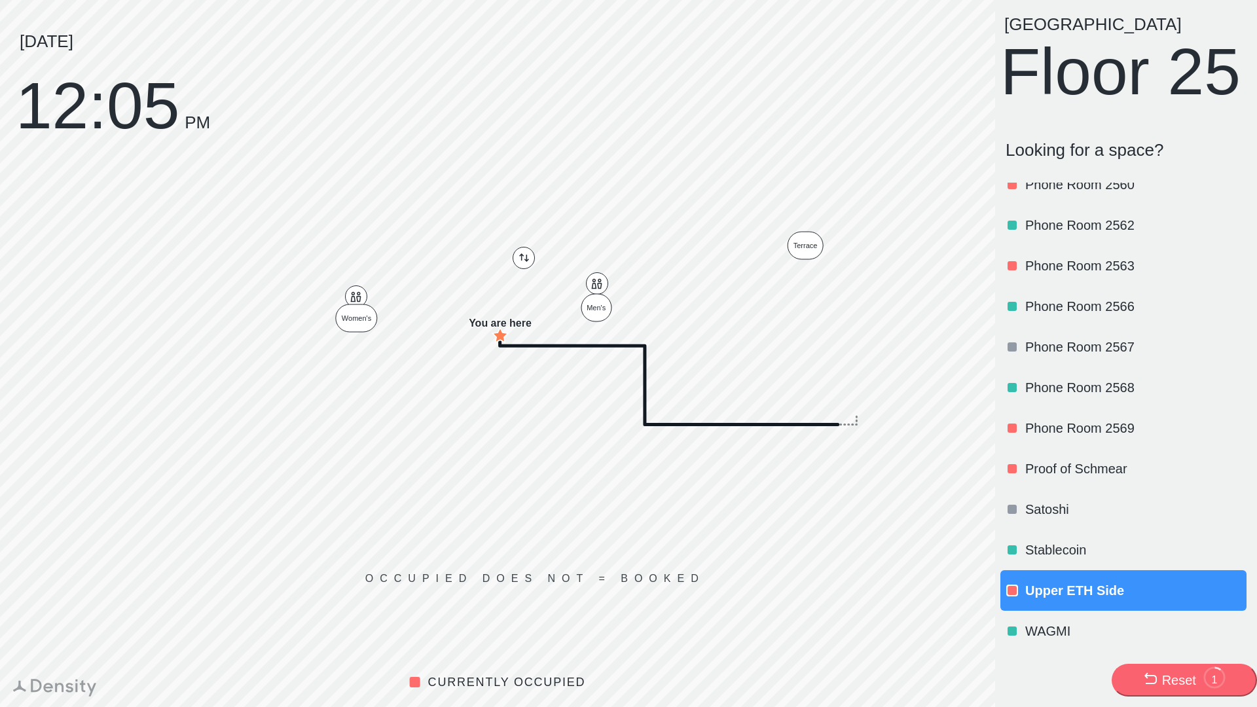
scroll to position [0, 0]
